Goal: Information Seeking & Learning: Learn about a topic

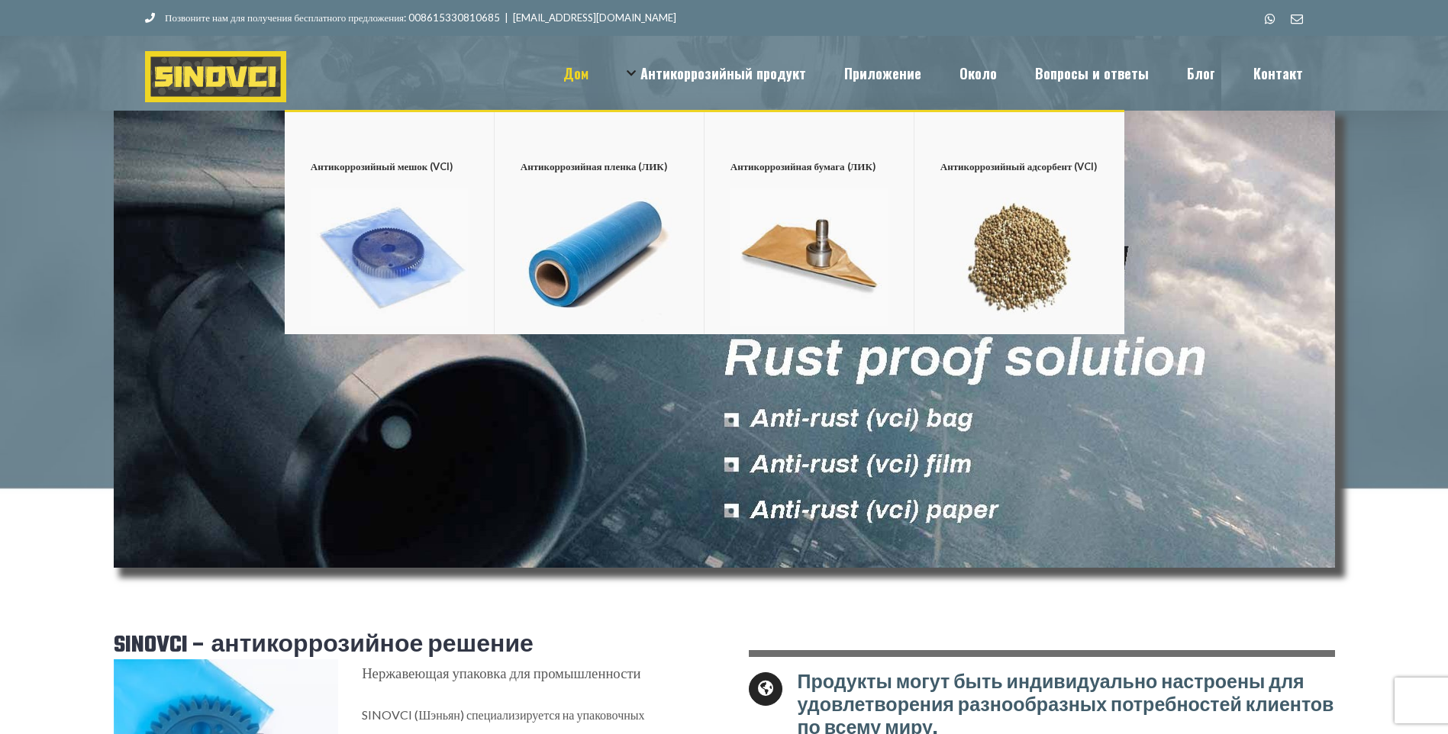
click at [468, 202] on img "Главное меню" at bounding box center [389, 257] width 157 height 138
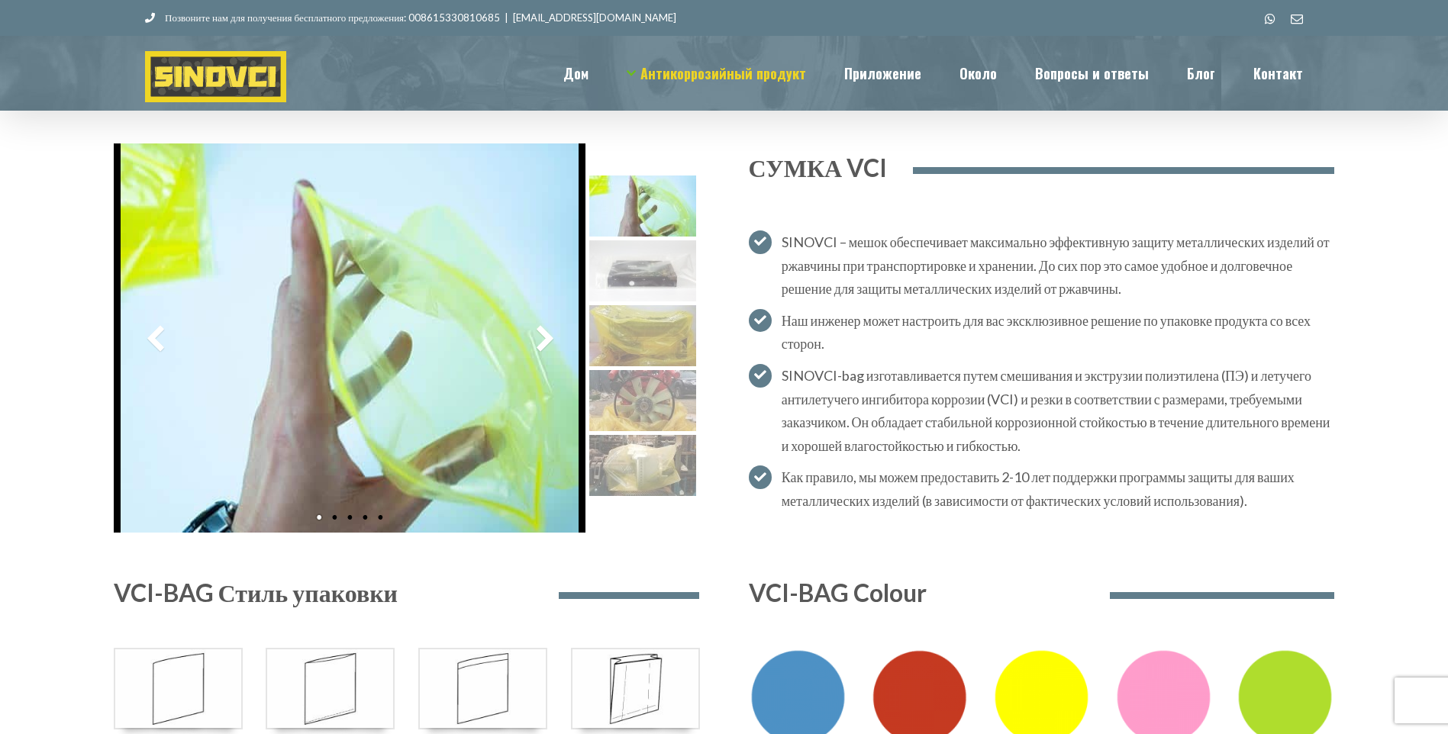
click at [637, 266] on img at bounding box center [642, 270] width 107 height 61
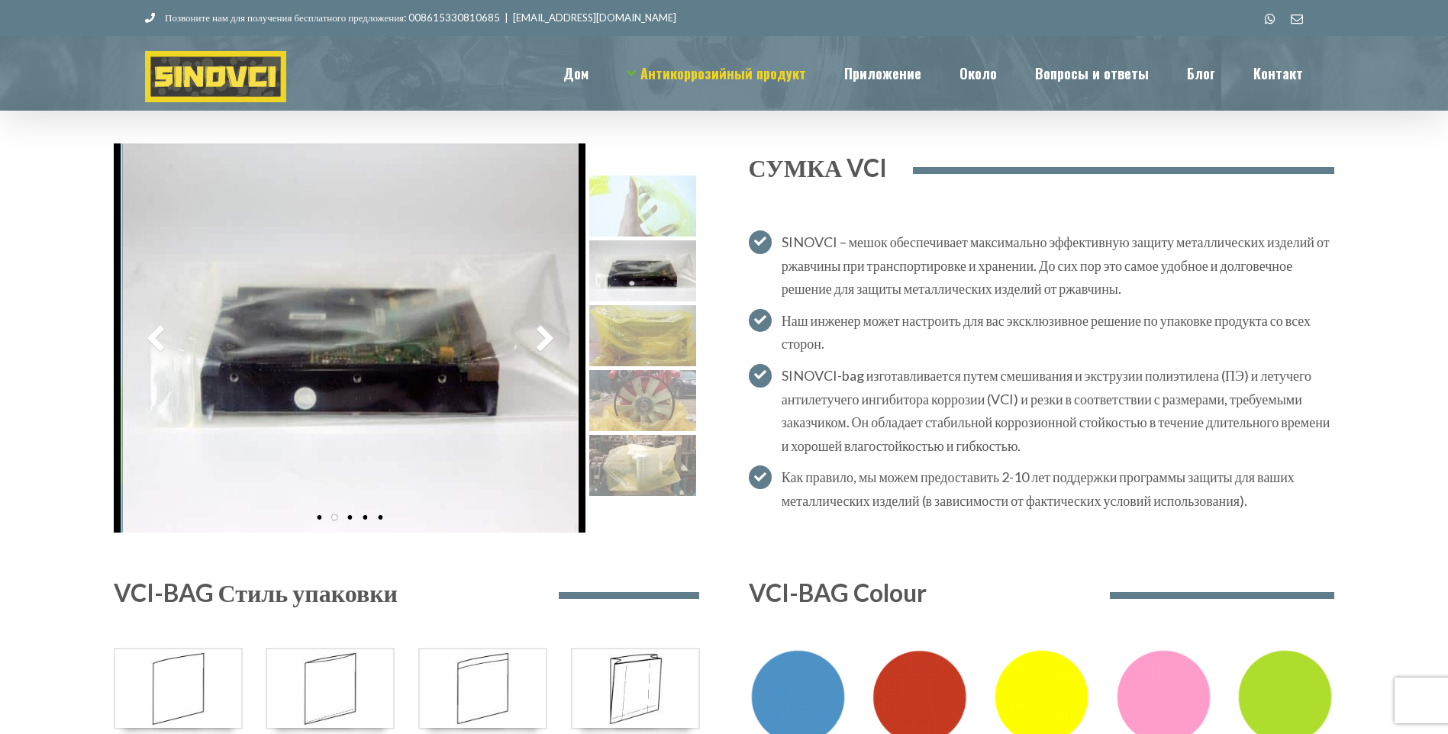
click at [632, 315] on img at bounding box center [642, 335] width 107 height 61
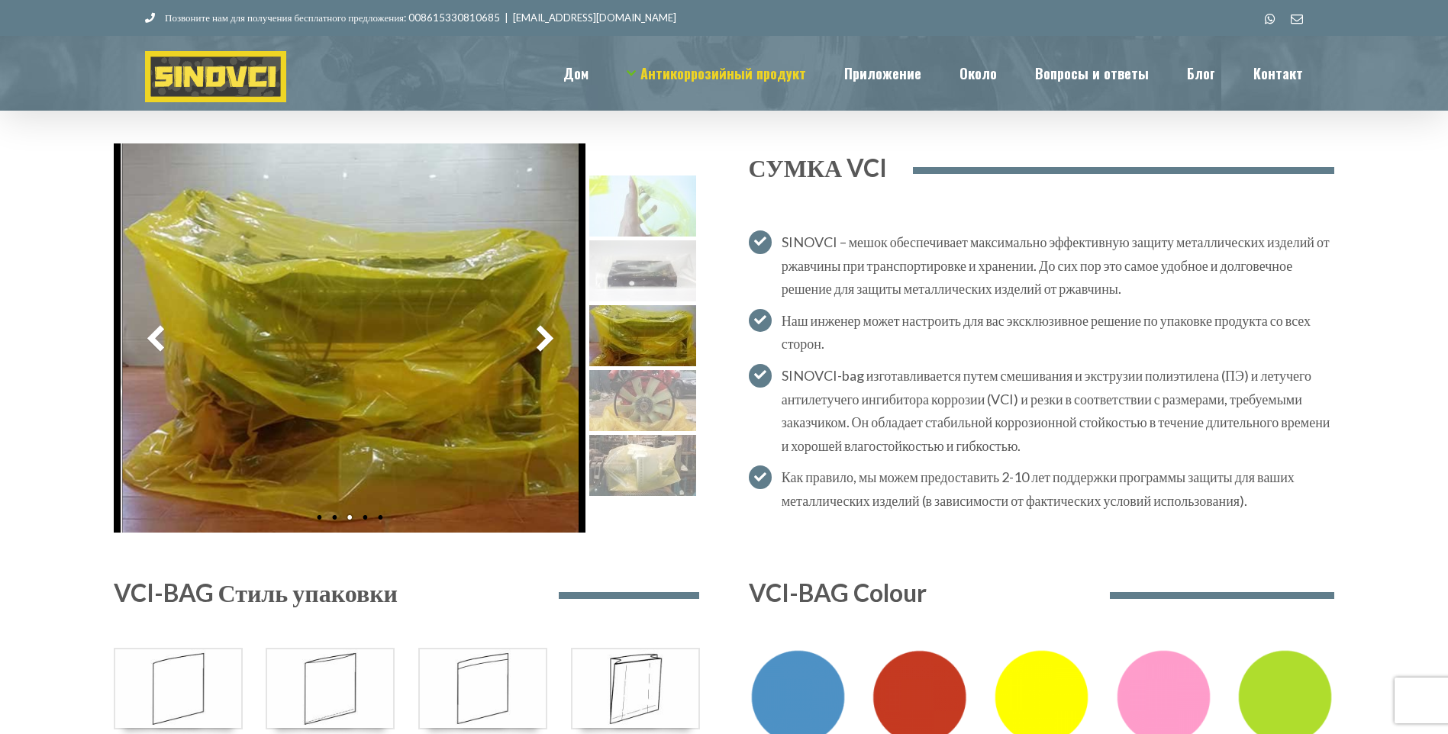
click at [634, 382] on img at bounding box center [642, 400] width 107 height 61
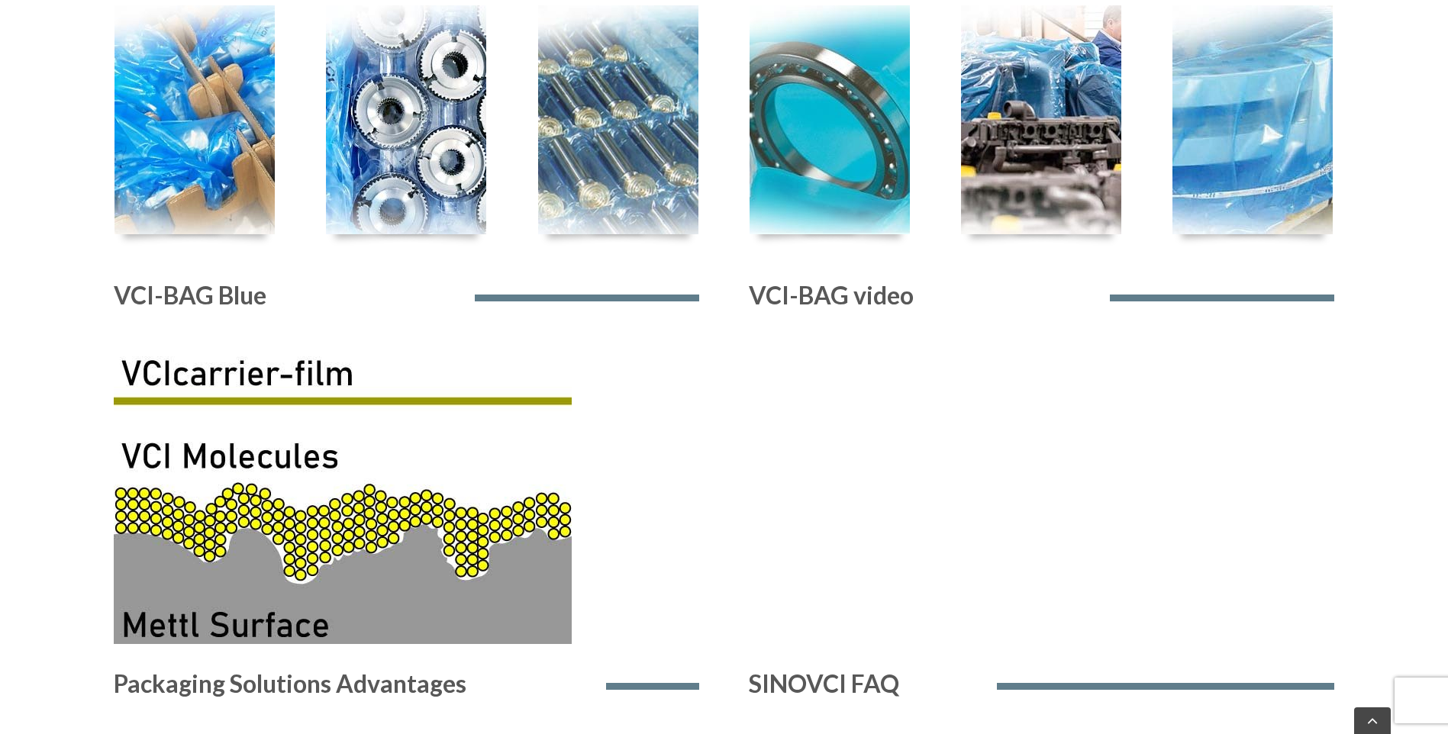
scroll to position [992, 0]
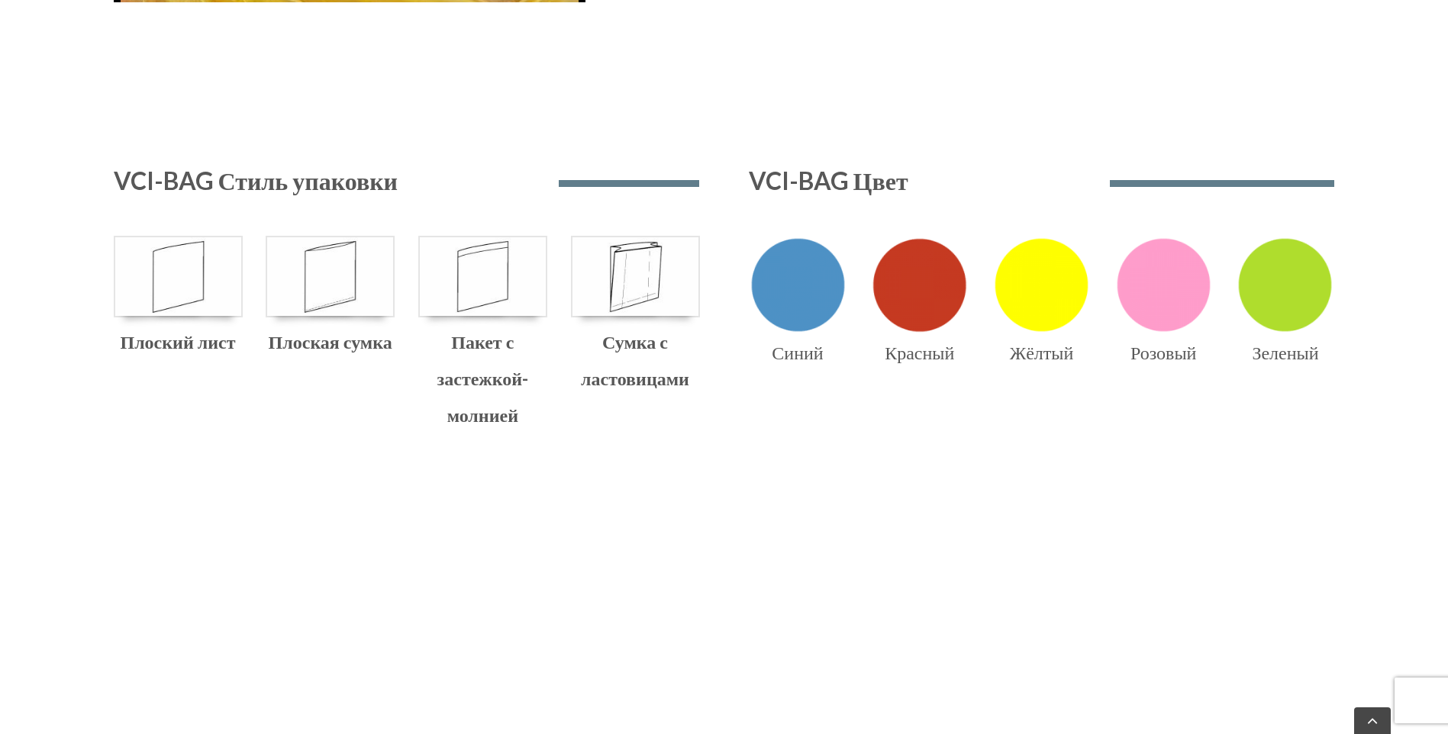
scroll to position [611, 0]
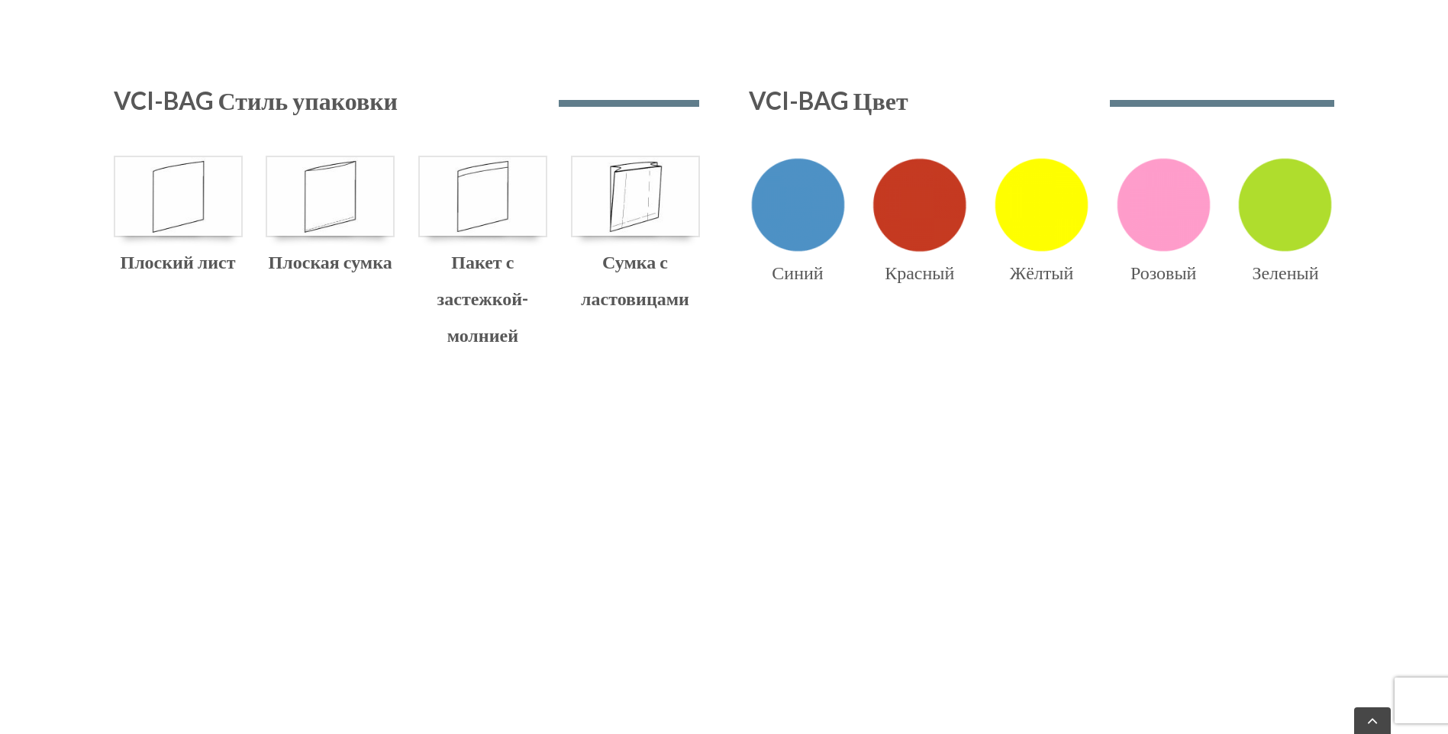
drag, startPoint x: 46, startPoint y: 161, endPoint x: 699, endPoint y: 521, distance: 745.6
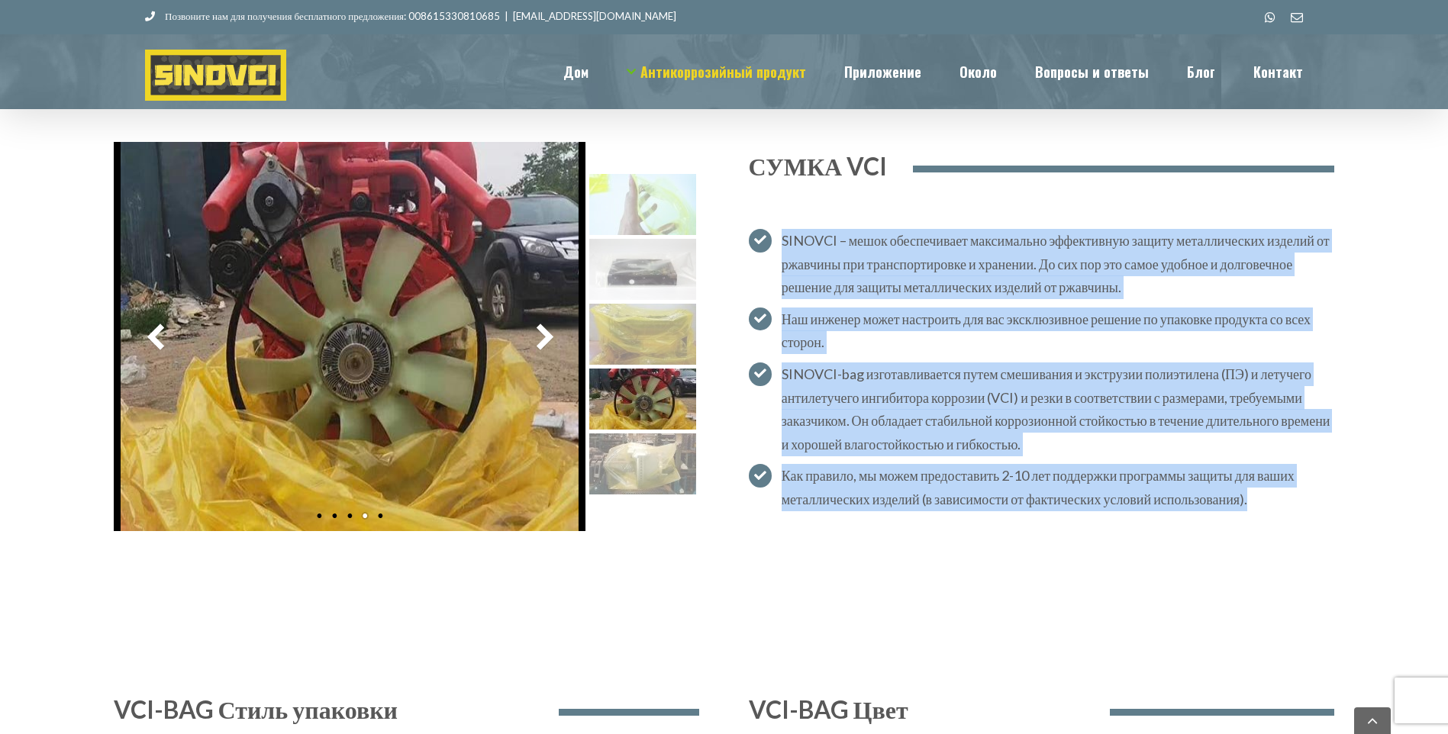
scroll to position [0, 0]
